Goal: Task Accomplishment & Management: Manage account settings

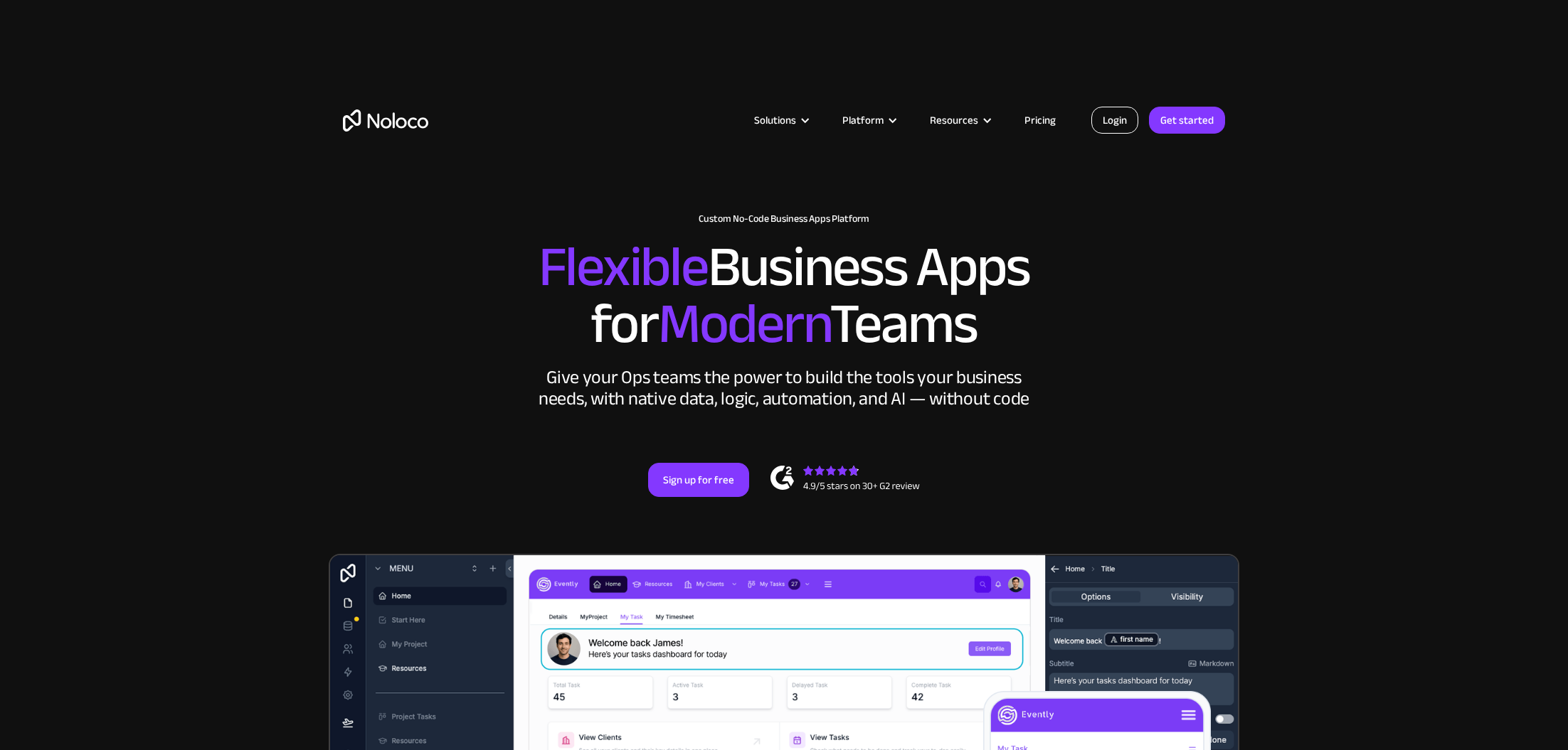
click at [1106, 123] on link "Login" at bounding box center [1115, 120] width 47 height 27
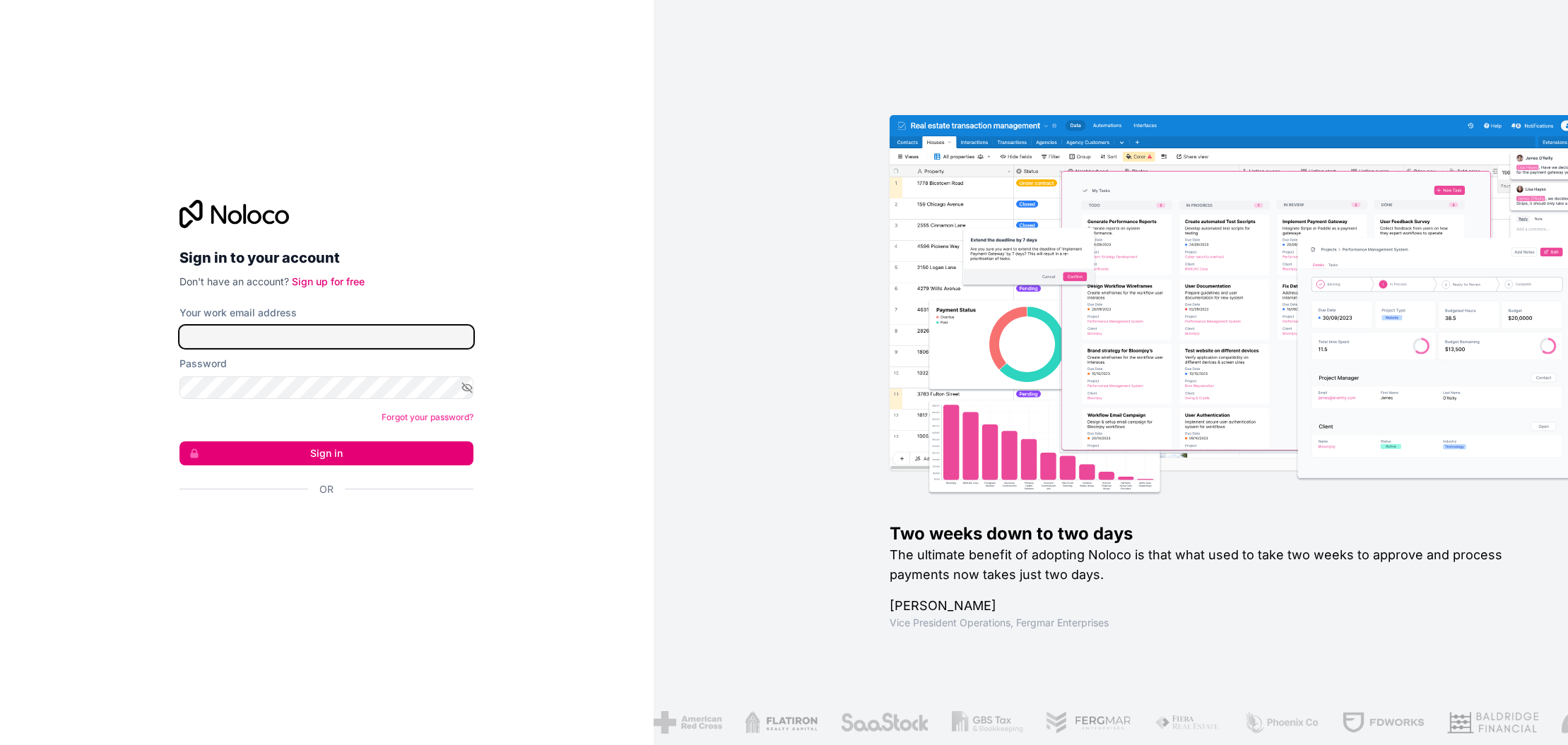
type input "sajith.vengateri@gmail.com"
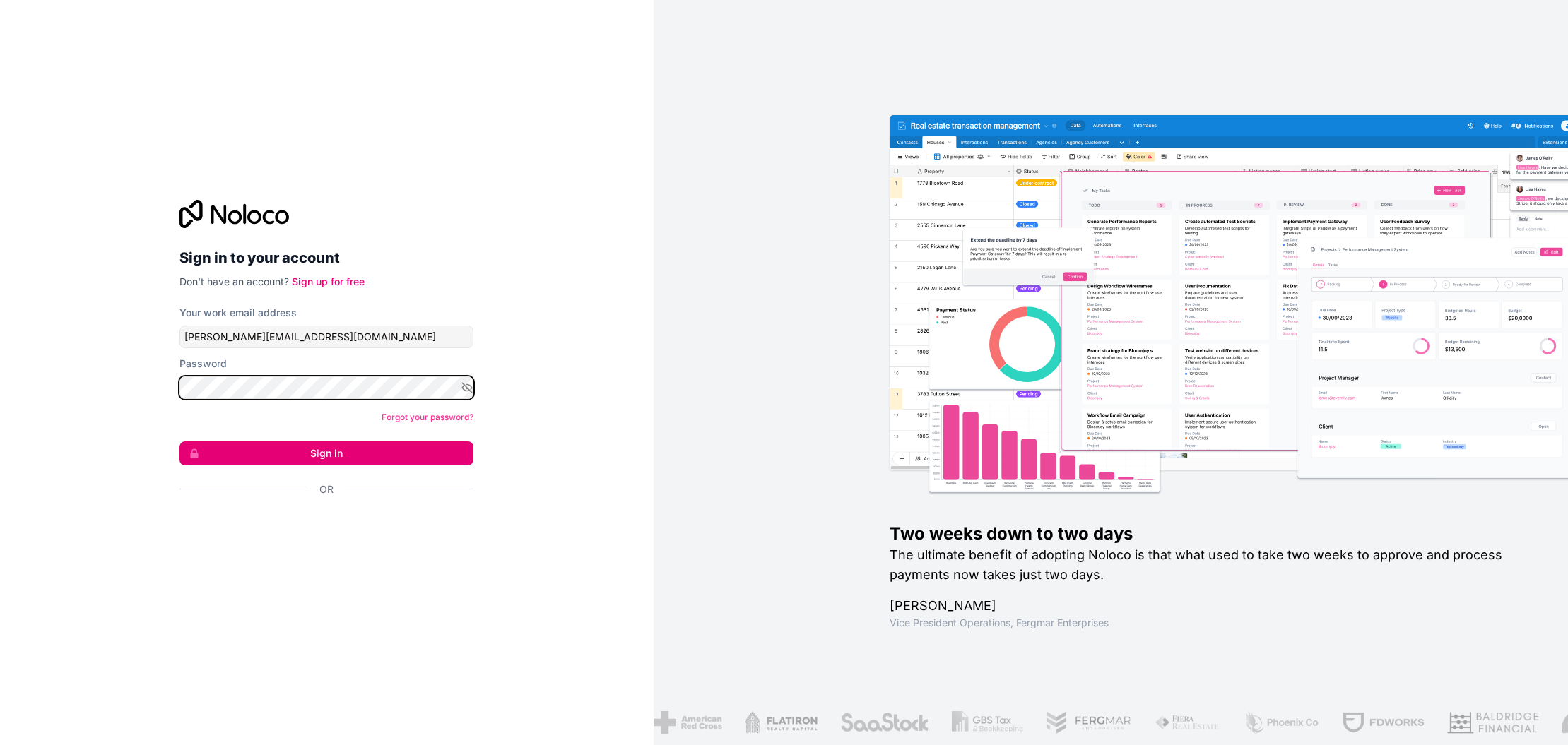
click at [326, 452] on button "Sign in" at bounding box center [326, 453] width 294 height 24
click at [340, 455] on button "Sign in" at bounding box center [326, 453] width 294 height 24
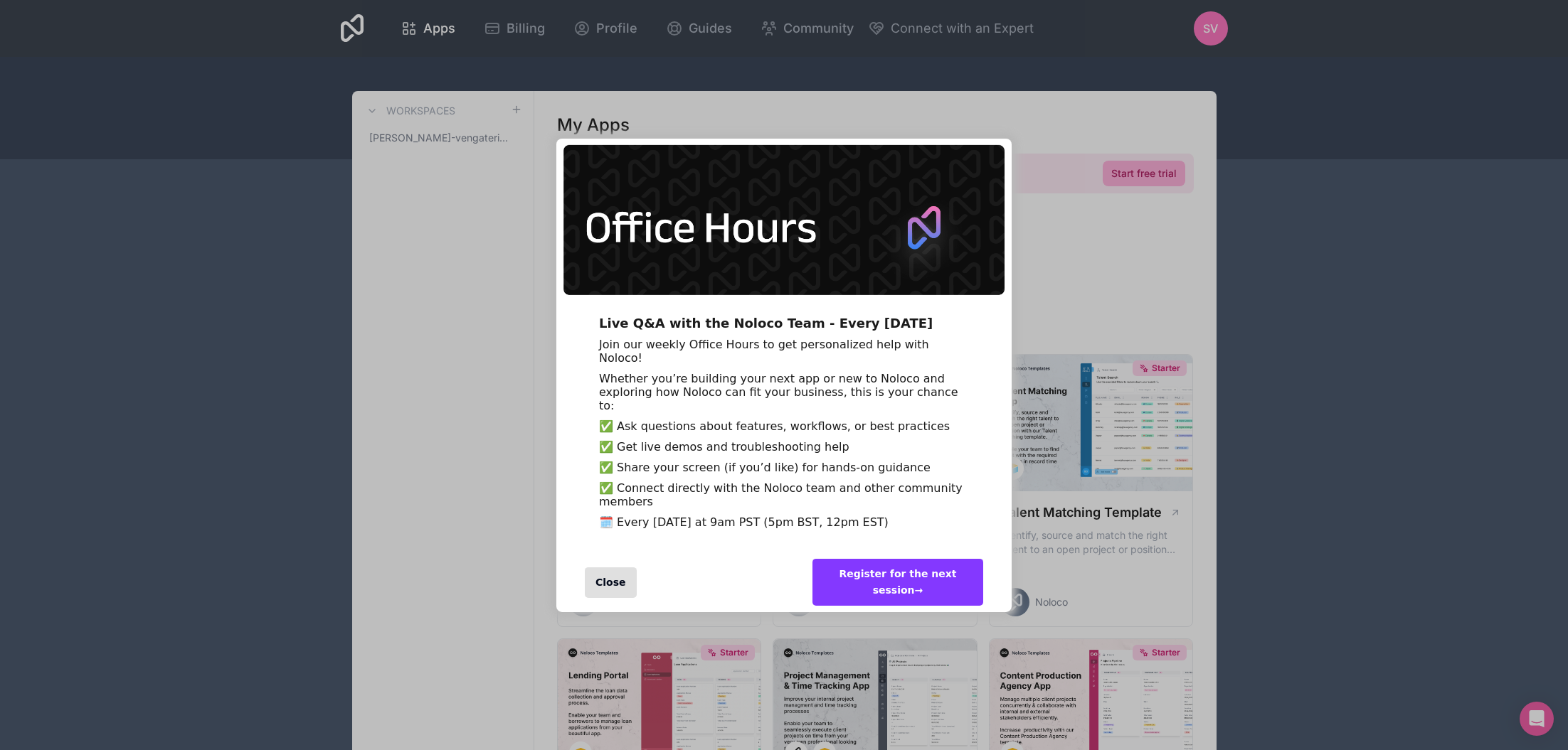
click at [615, 598] on div "Close" at bounding box center [610, 582] width 52 height 31
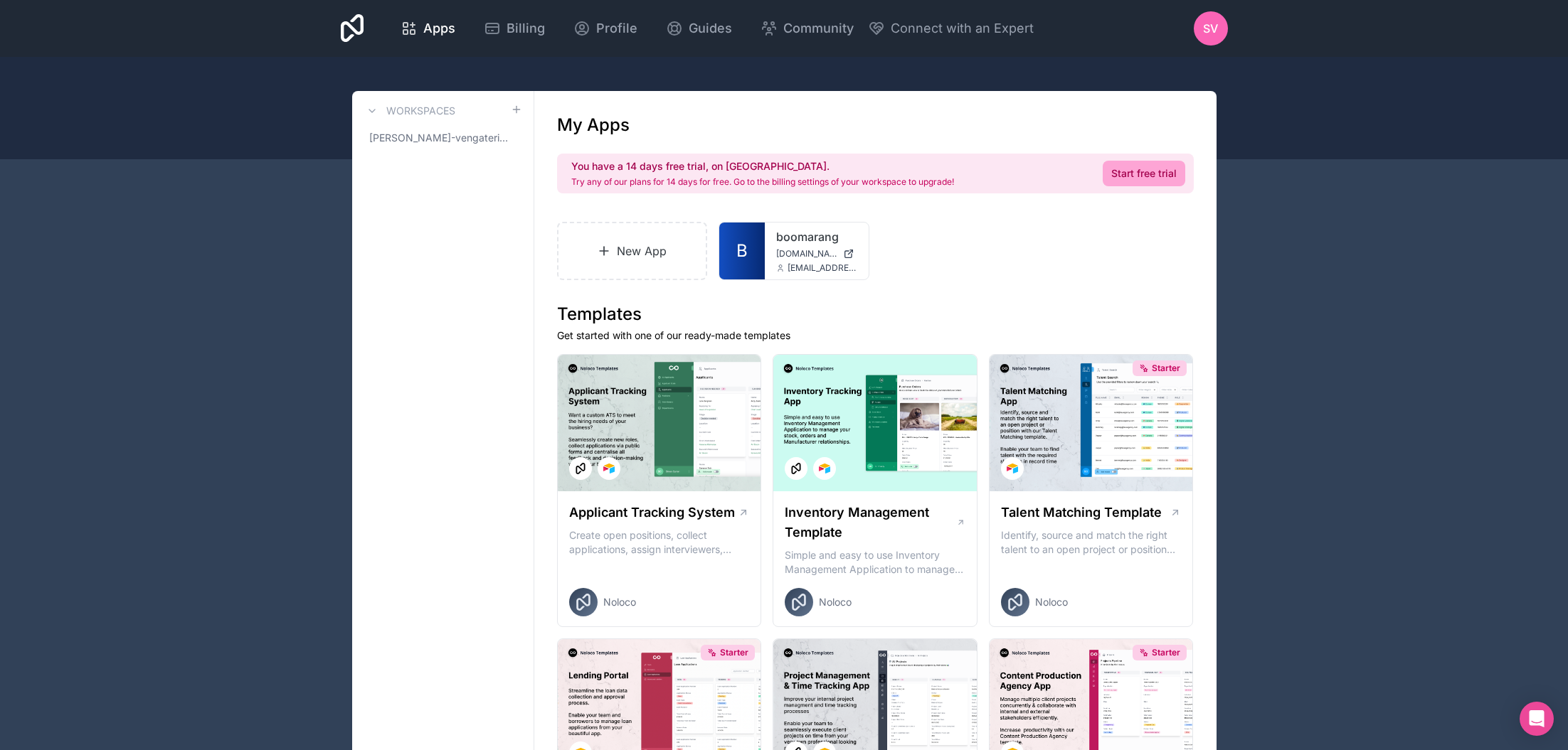
click at [441, 137] on span "sajith-vengateri-workspace" at bounding box center [440, 138] width 142 height 14
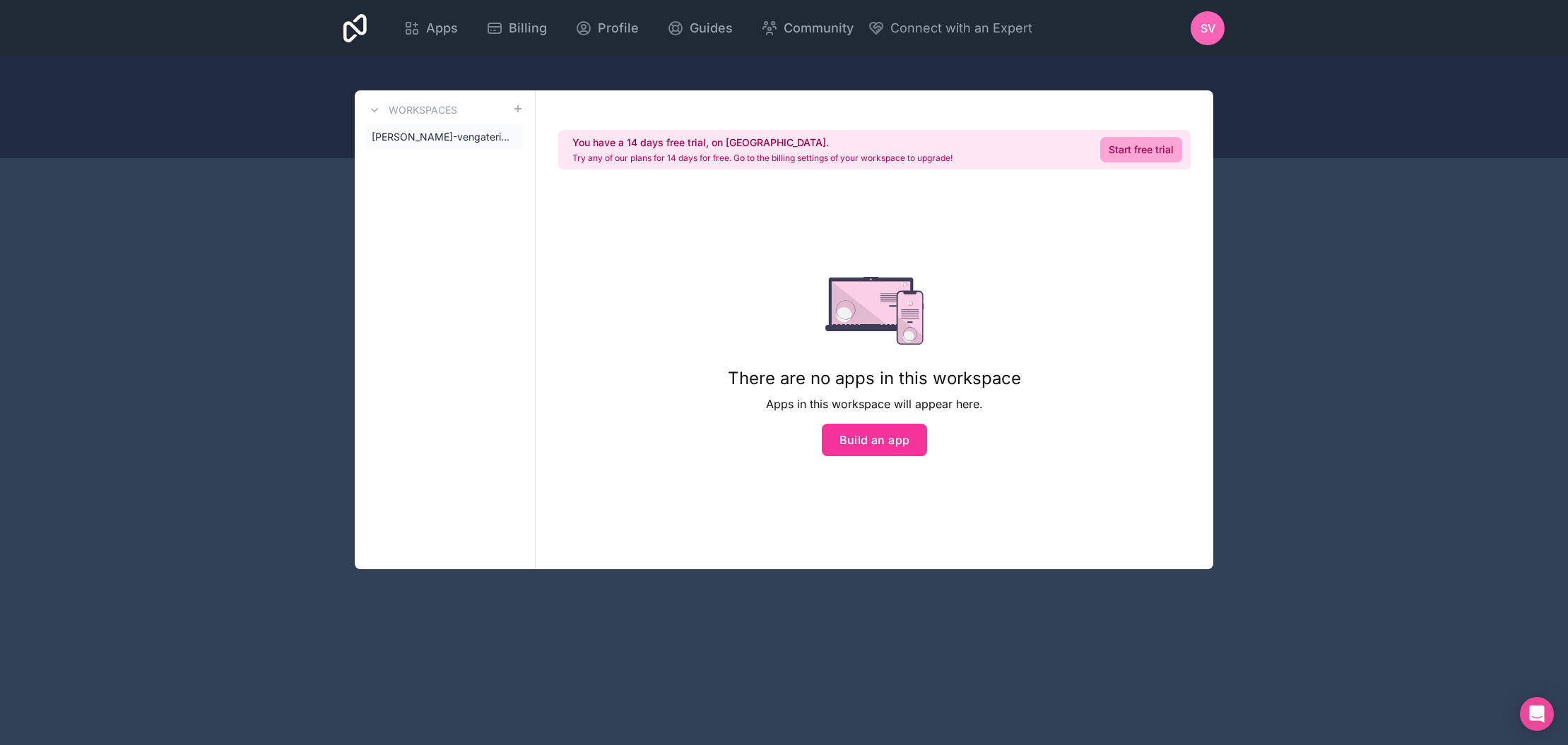
click at [374, 109] on icon at bounding box center [374, 110] width 12 height 12
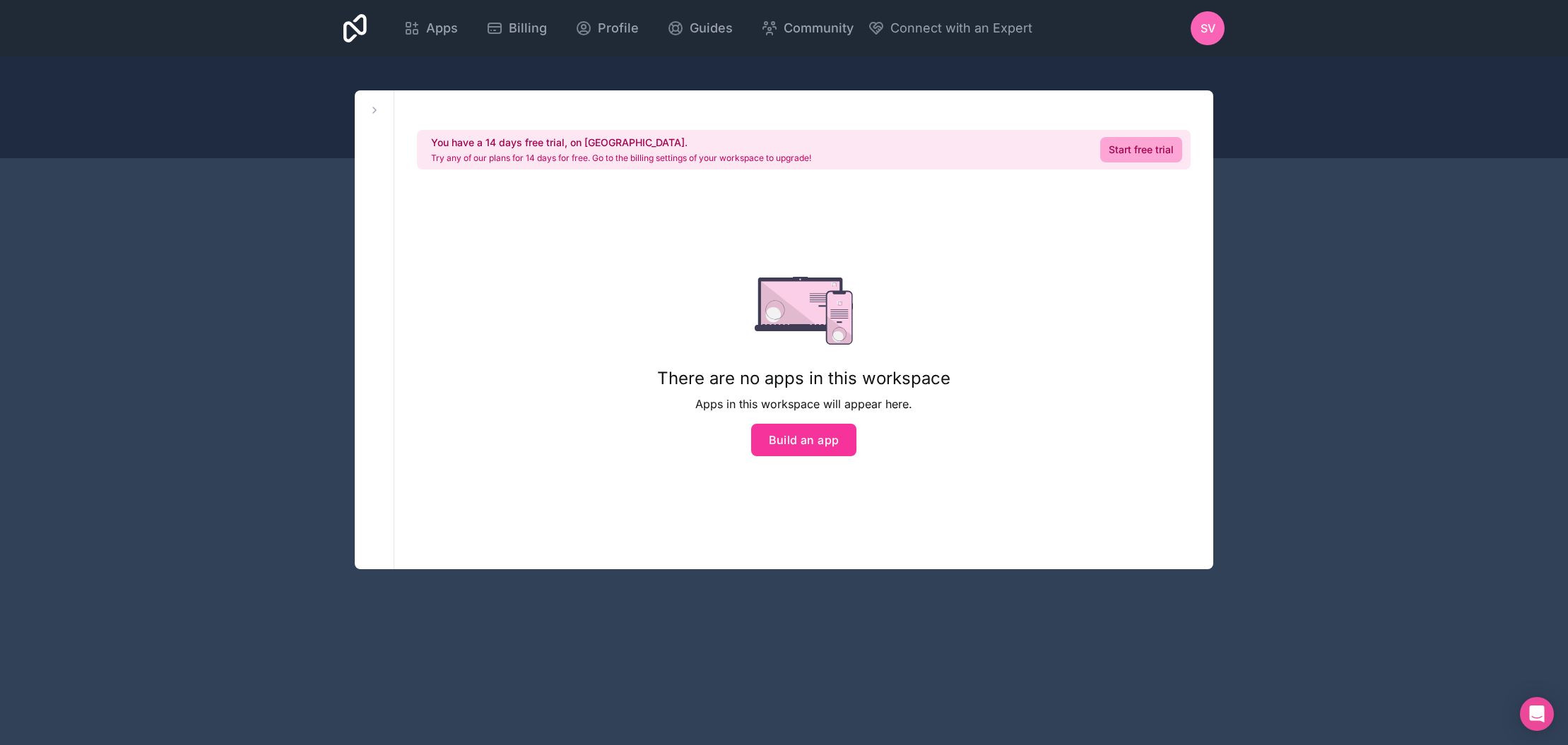
click at [1212, 26] on span "sv" at bounding box center [1208, 28] width 15 height 17
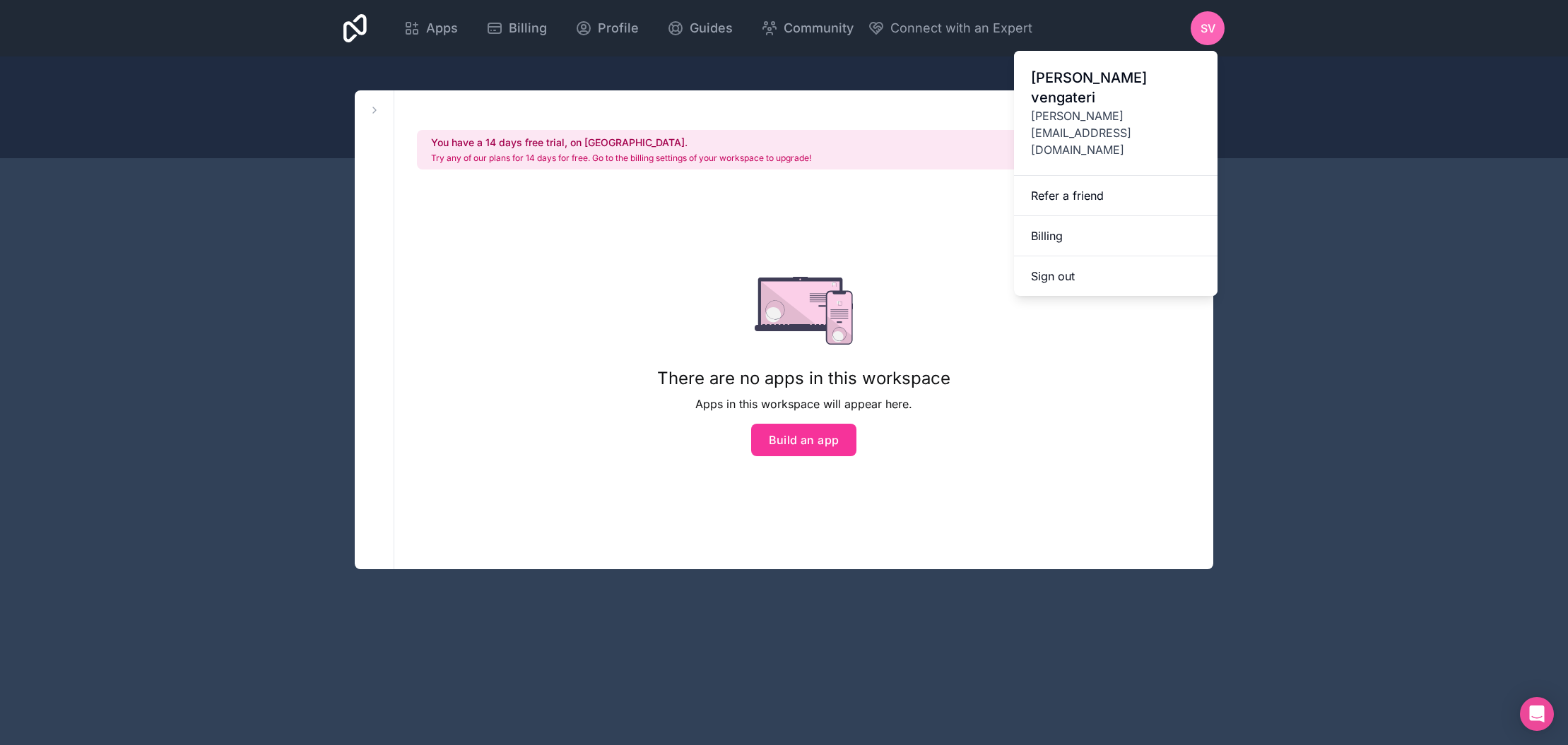
click at [1356, 405] on div "Apps Billing Profile Guides Community Connect with an Expert sv Billing Profile…" at bounding box center [784, 372] width 1568 height 745
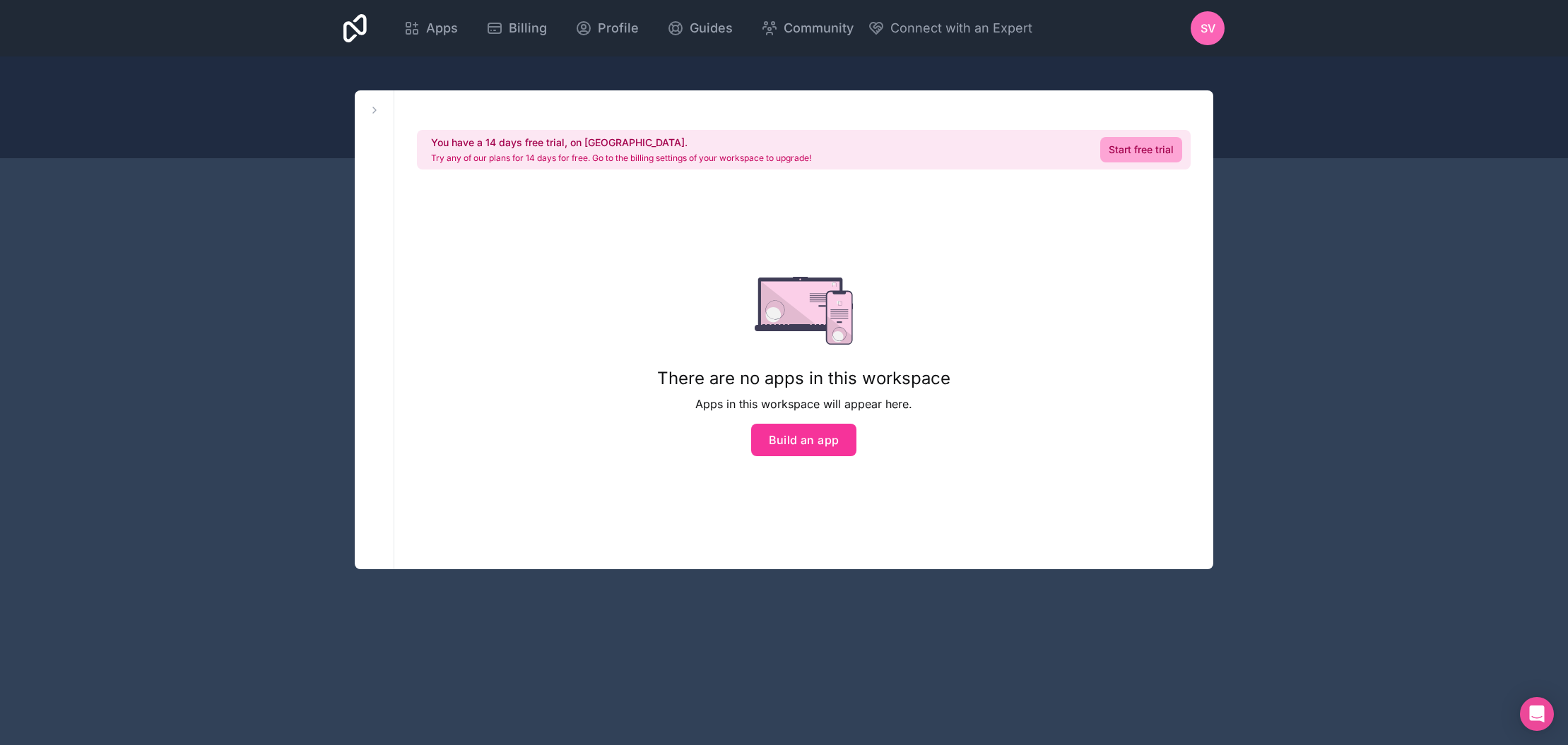
click at [458, 37] on span "Apps" at bounding box center [442, 28] width 32 height 20
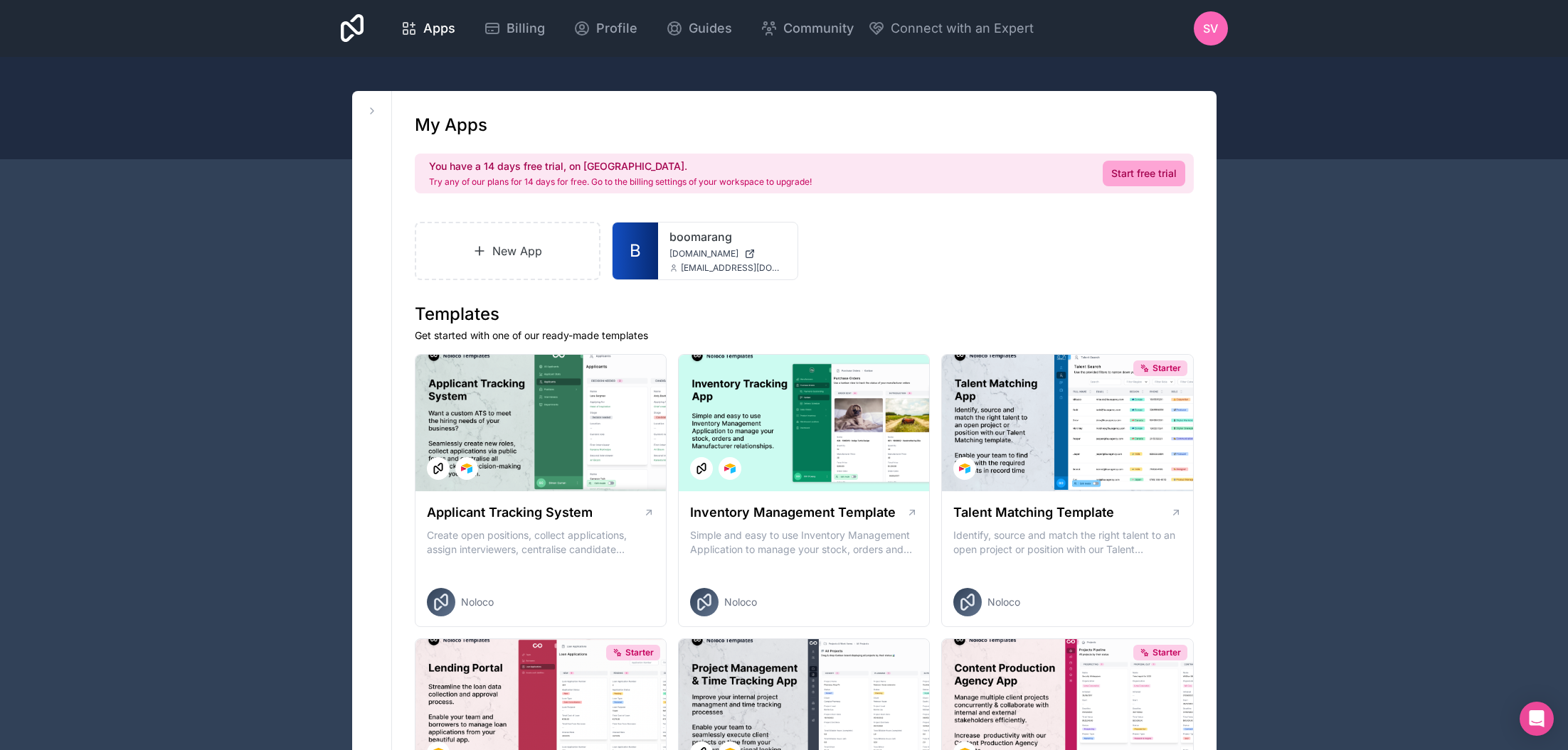
click at [701, 253] on span "boomarang.noloco.co" at bounding box center [703, 254] width 69 height 12
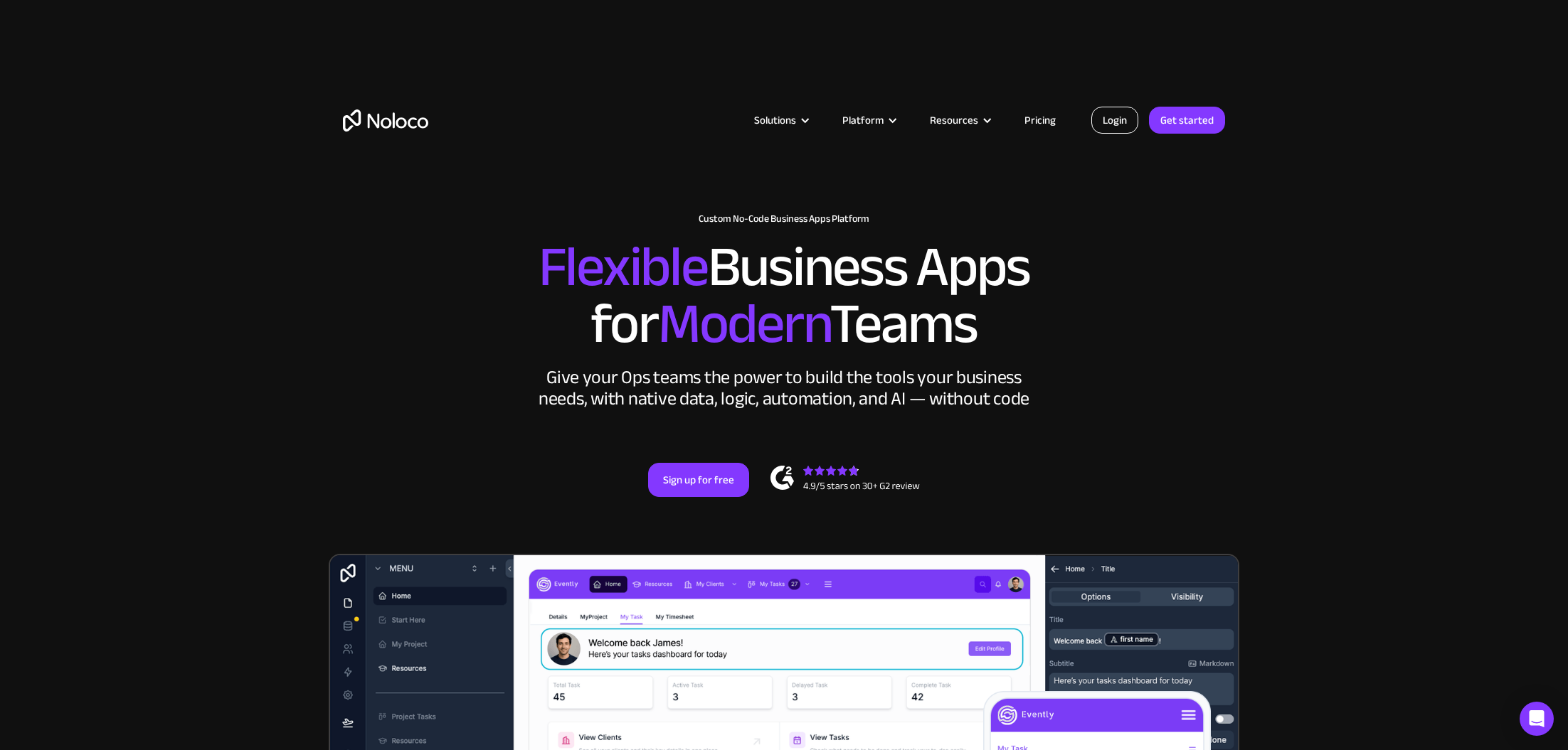
click at [1116, 114] on link "Login" at bounding box center [1115, 120] width 47 height 27
